Goal: Task Accomplishment & Management: Use online tool/utility

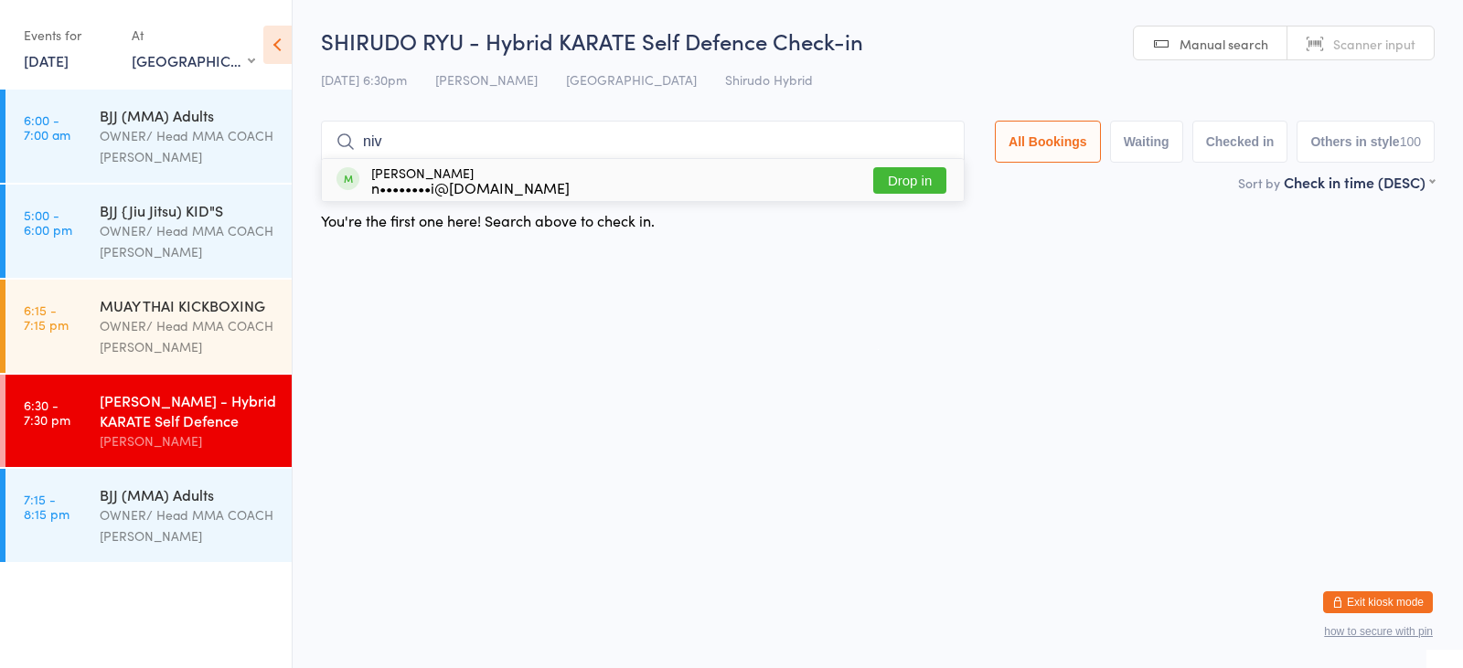
type input "niv"
click at [905, 181] on button "Drop in" at bounding box center [909, 180] width 73 height 27
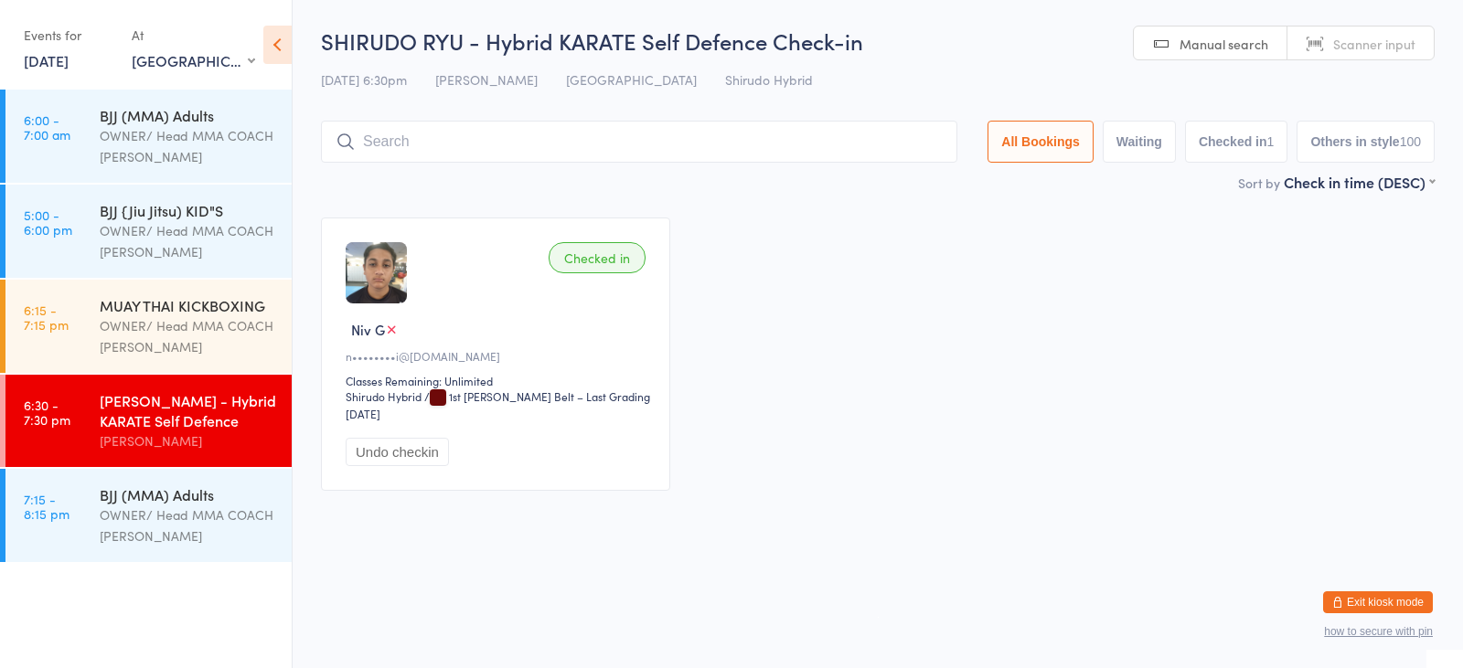
click at [602, 156] on input "search" at bounding box center [639, 142] width 636 height 42
type input "[PERSON_NAME]"
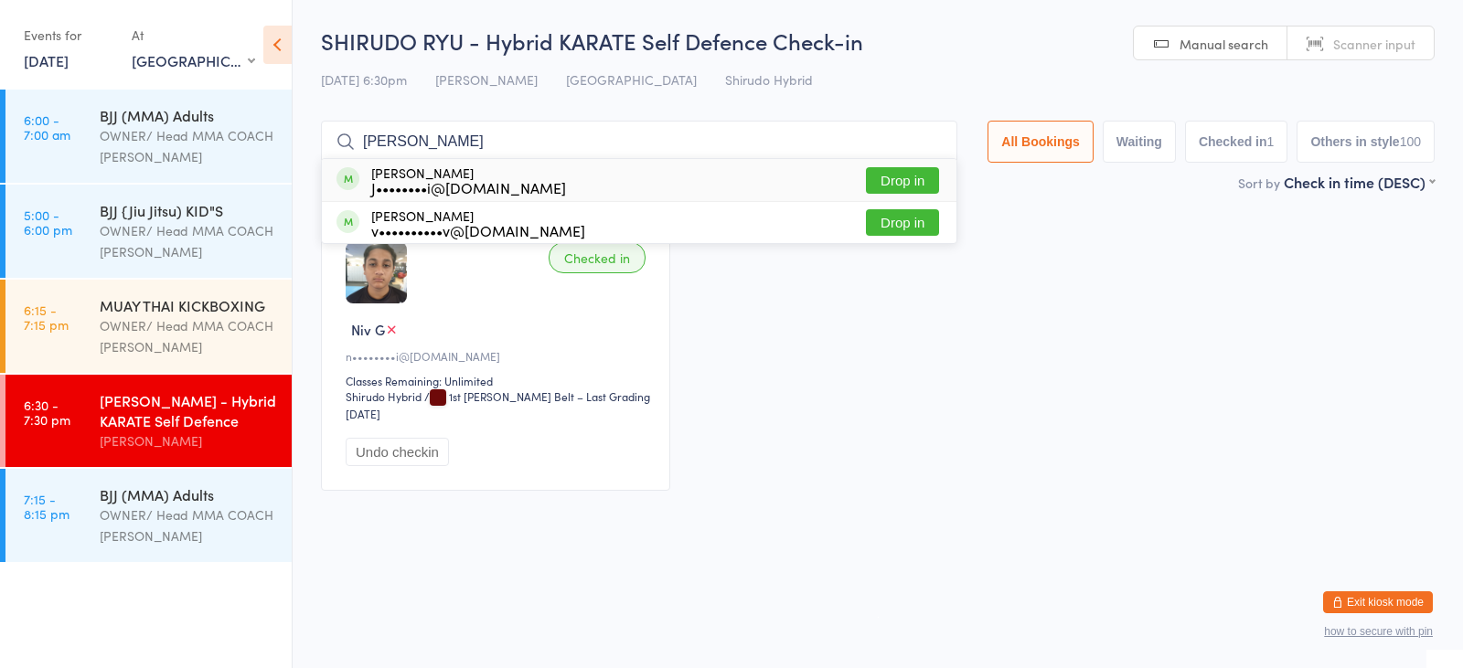
drag, startPoint x: 889, startPoint y: 172, endPoint x: 893, endPoint y: 182, distance: 11.0
click at [889, 172] on button "Drop in" at bounding box center [902, 180] width 73 height 27
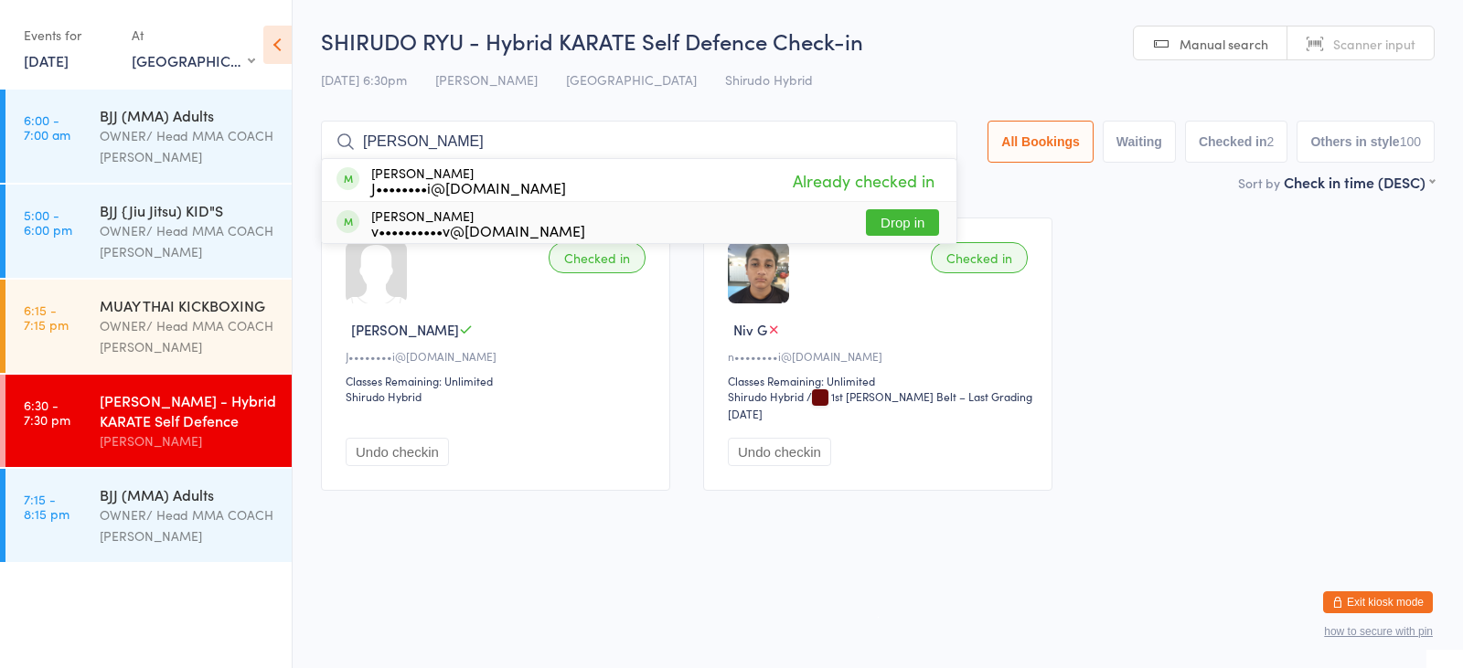
type input "[PERSON_NAME]"
click at [897, 220] on button "Drop in" at bounding box center [902, 222] width 73 height 27
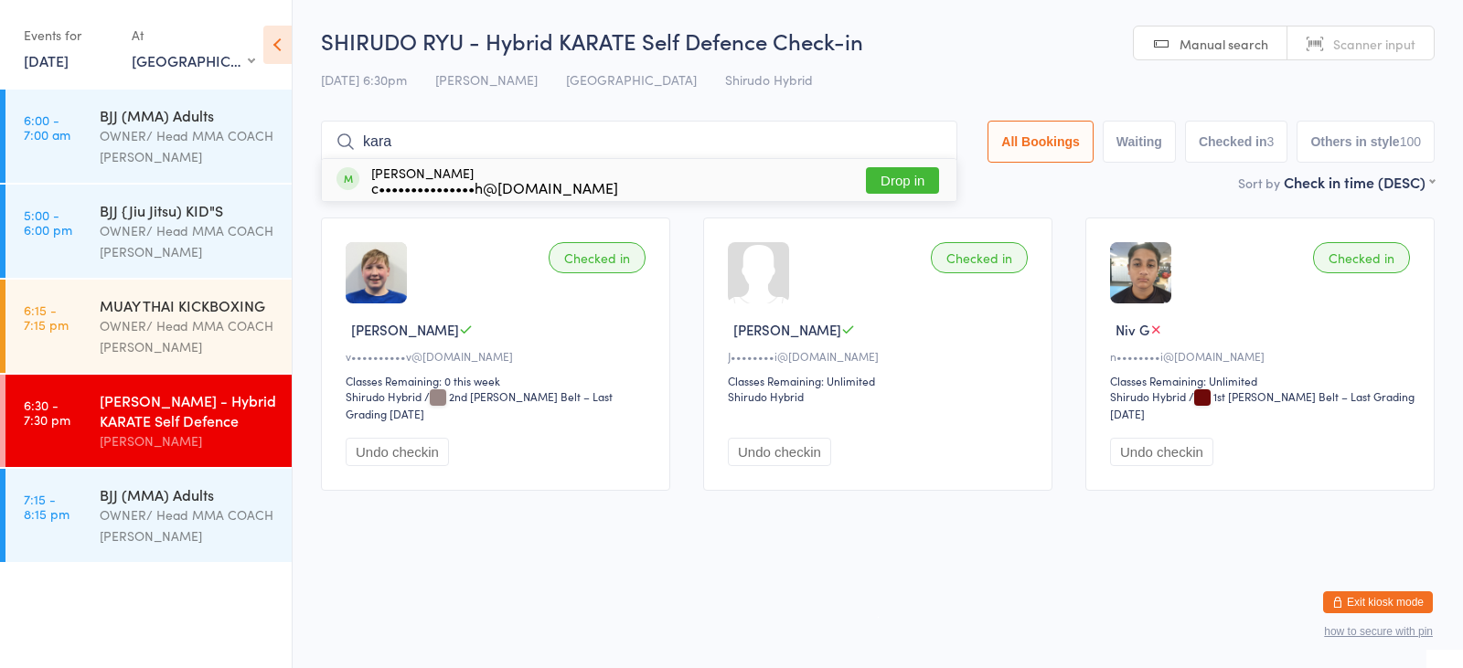
type input "kara"
click at [877, 183] on button "Drop in" at bounding box center [902, 180] width 73 height 27
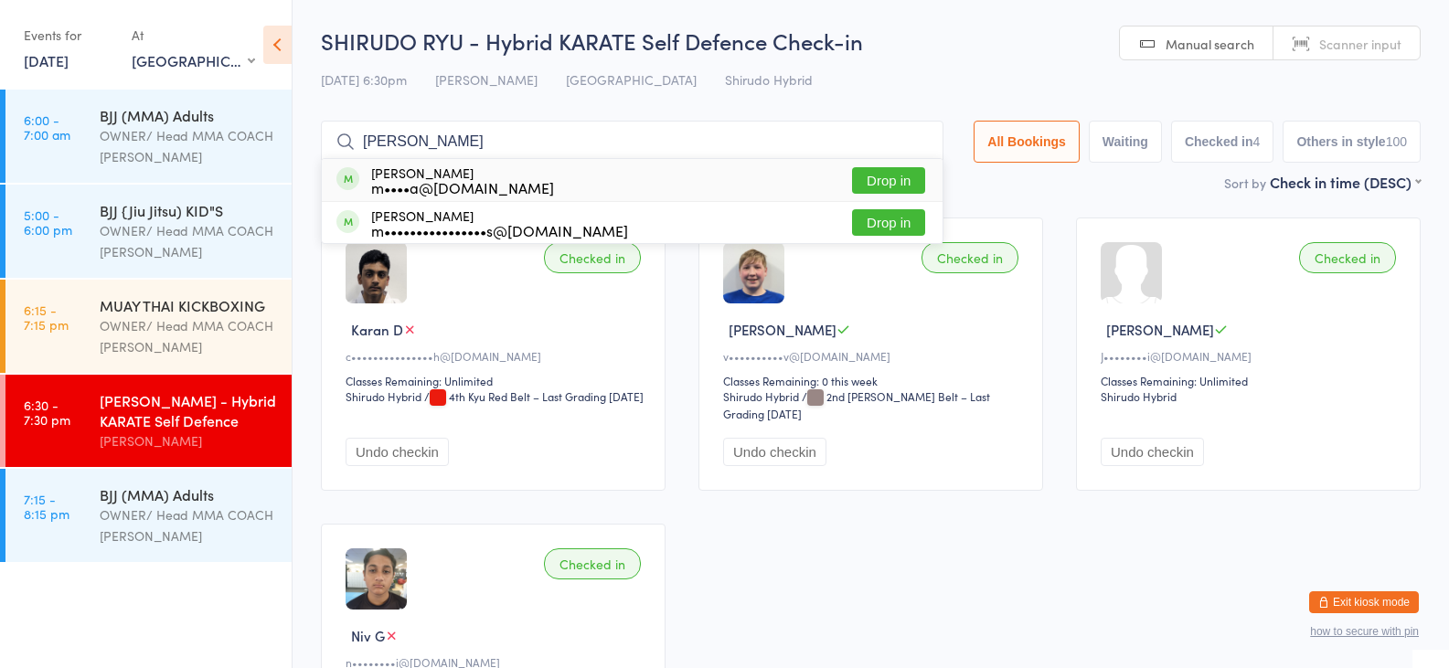
type input "[PERSON_NAME]"
click at [392, 188] on div "m••••a@[DOMAIN_NAME]" at bounding box center [462, 187] width 183 height 15
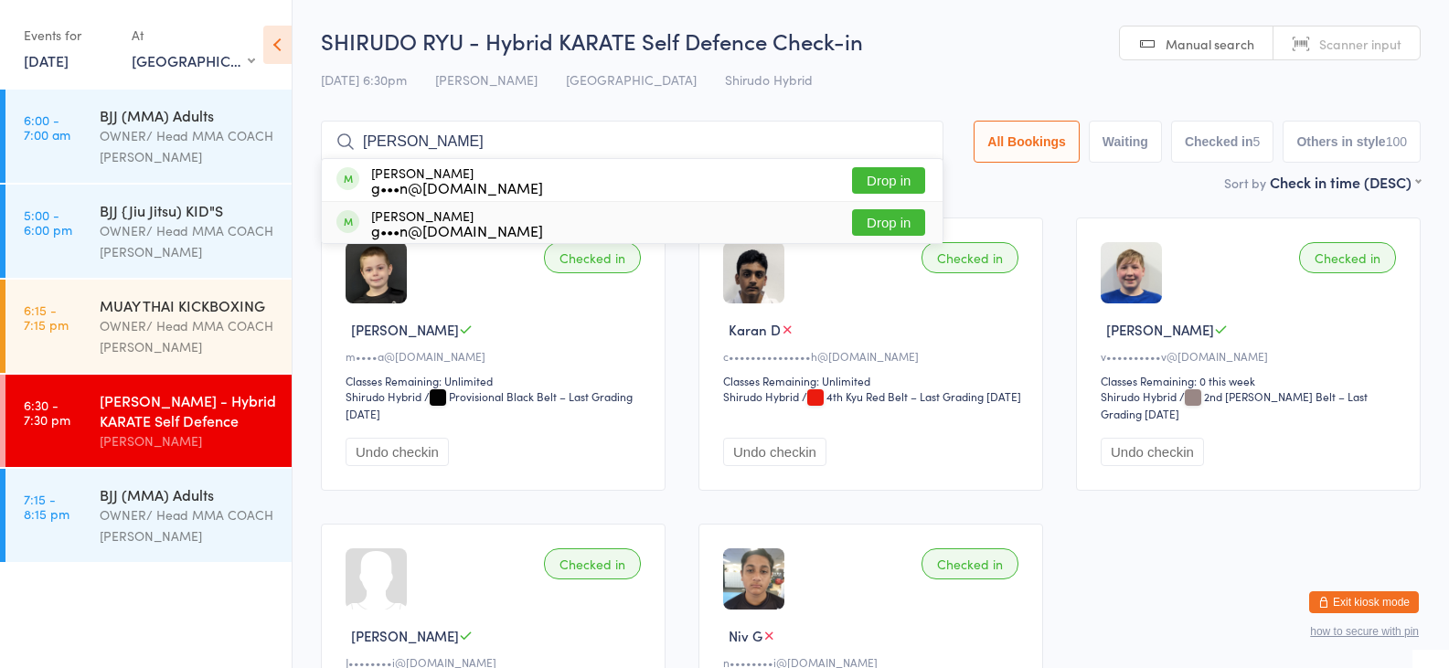
type input "[PERSON_NAME]"
click at [484, 236] on div "g•••n@[DOMAIN_NAME]" at bounding box center [457, 230] width 172 height 15
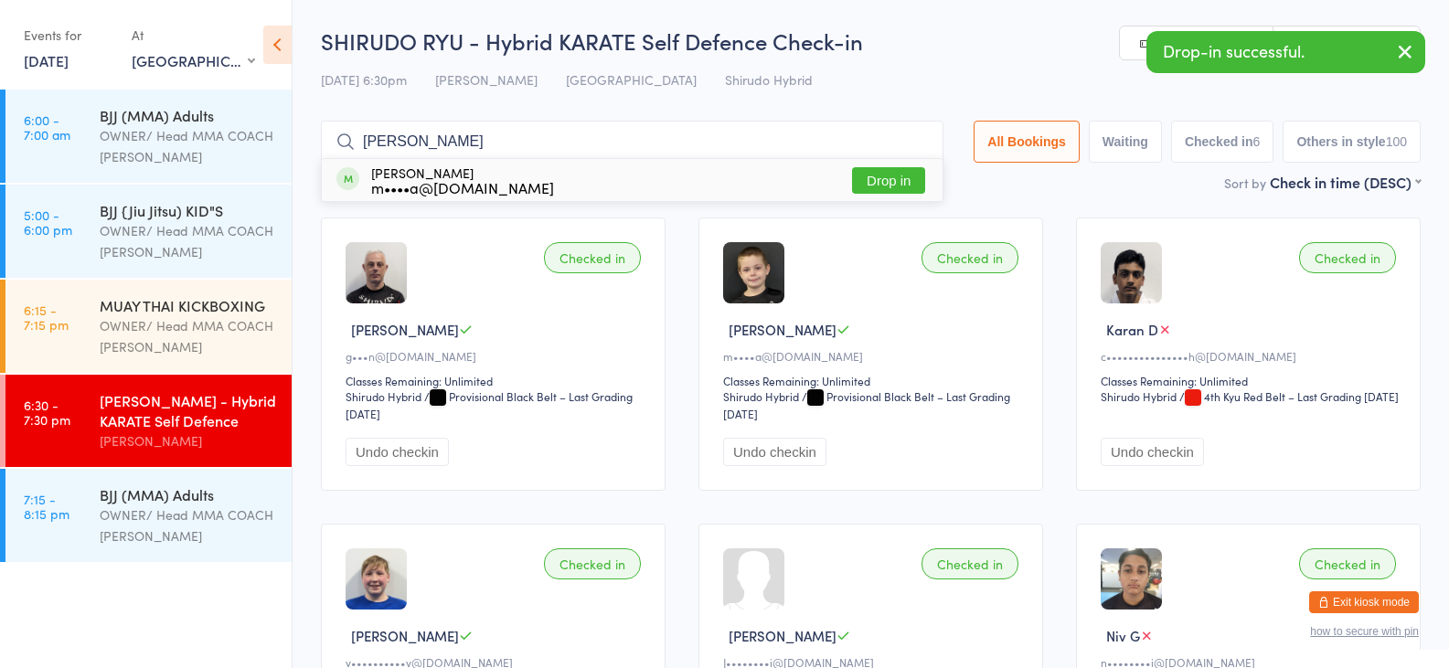
type input "[PERSON_NAME]"
click at [386, 195] on div "m••••a@[DOMAIN_NAME]" at bounding box center [462, 187] width 183 height 15
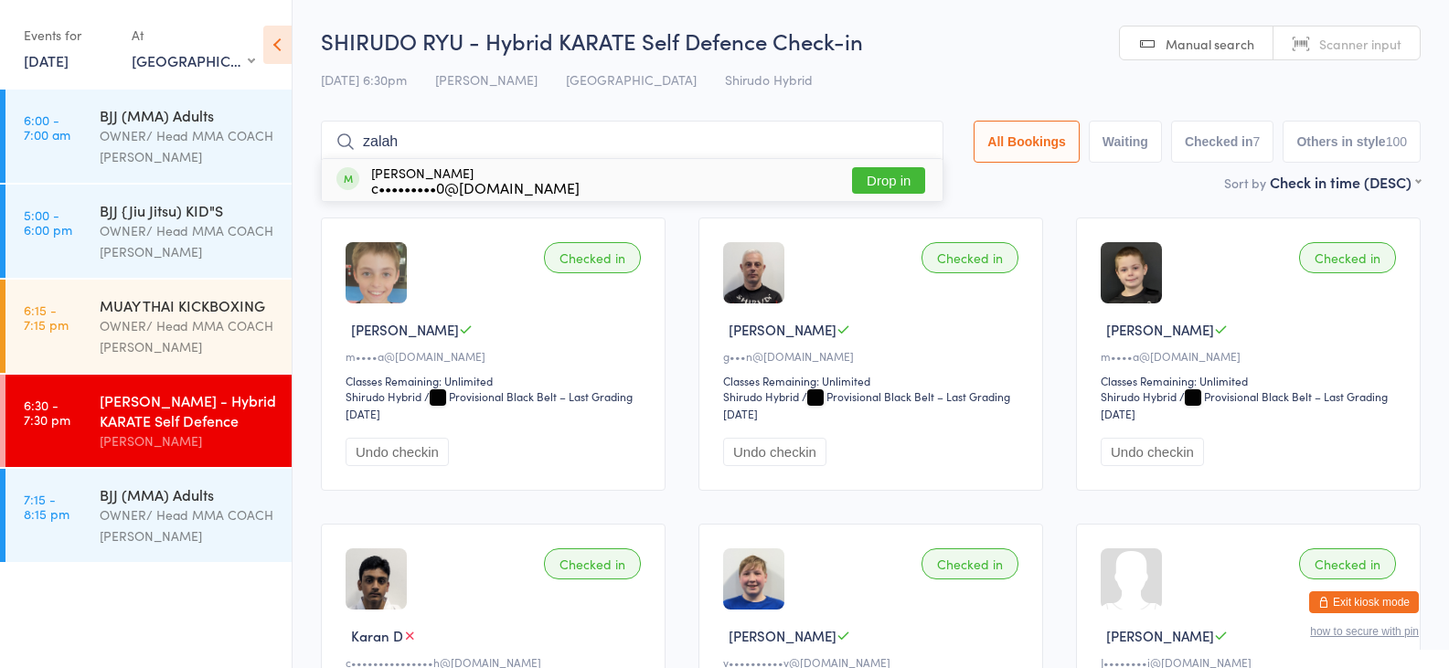
type input "zalah"
drag, startPoint x: 853, startPoint y: 180, endPoint x: 572, endPoint y: 168, distance: 281.9
click at [871, 174] on button "Drop in" at bounding box center [888, 180] width 73 height 27
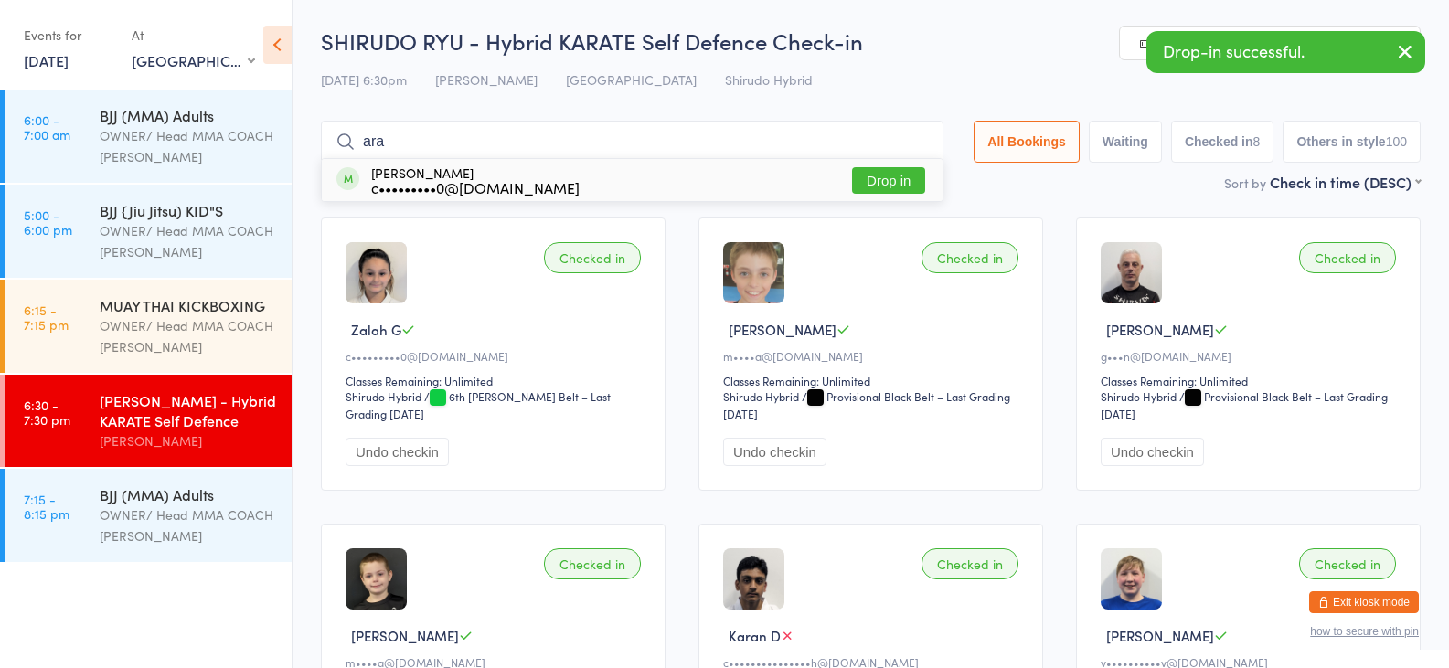
type input "ara"
click at [893, 176] on button "Drop in" at bounding box center [888, 180] width 73 height 27
